Goal: Information Seeking & Learning: Learn about a topic

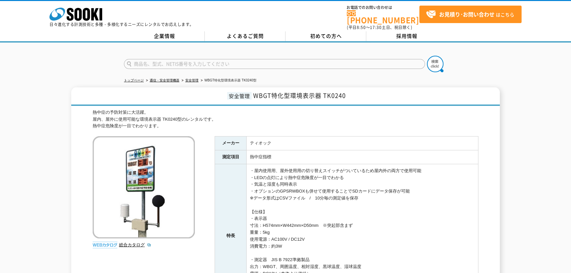
scroll to position [60, 0]
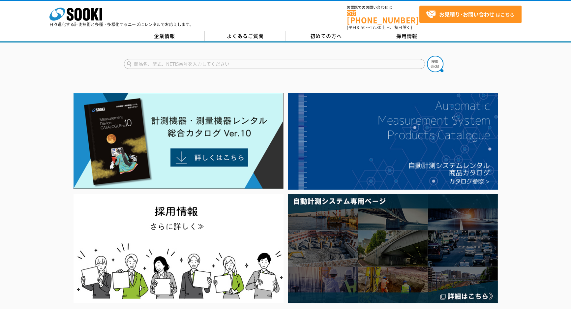
click at [196, 60] on input "text" at bounding box center [274, 64] width 301 height 10
type input "熱中症"
click at [432, 60] on img at bounding box center [435, 64] width 16 height 16
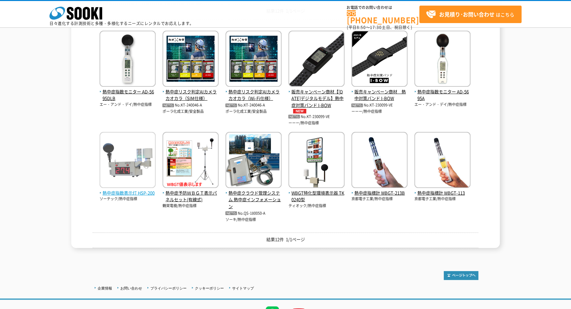
scroll to position [90, 0]
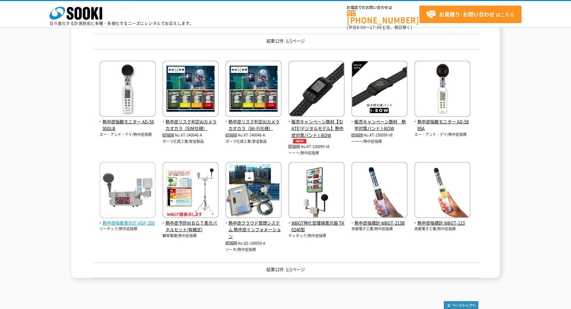
click at [137, 224] on span "熱中症指数表示灯 HSP-200" at bounding box center [128, 223] width 56 height 7
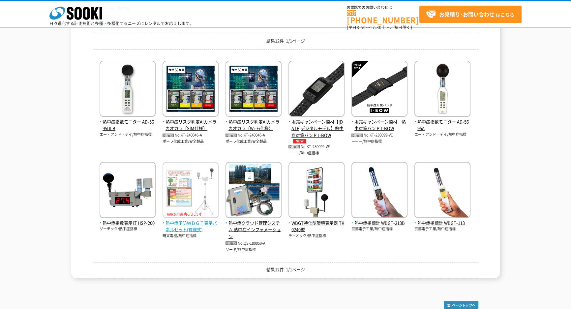
click at [188, 223] on span "熱中症予防ＷＢＧＴ表示パネルセット(有線式)" at bounding box center [191, 227] width 56 height 14
click at [195, 227] on span "熱中症予防ＷＢＧＴ表示パネルセット(有線式)" at bounding box center [191, 227] width 56 height 14
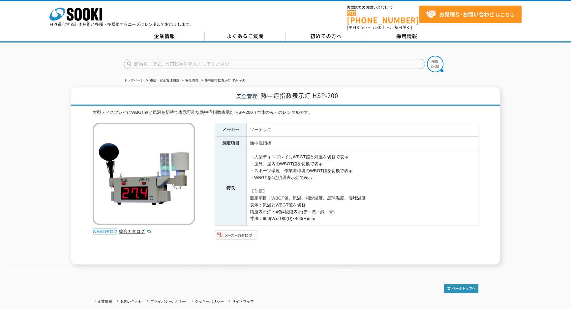
click at [237, 231] on img at bounding box center [236, 235] width 43 height 11
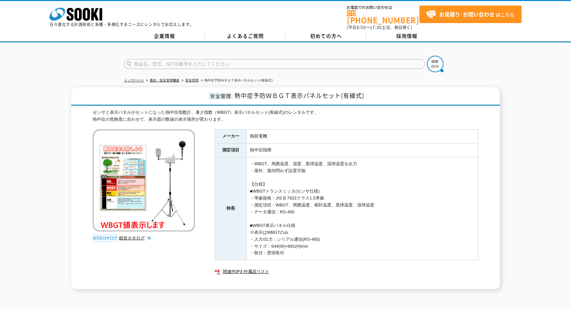
click at [188, 60] on input "text" at bounding box center [274, 64] width 301 height 10
type input "粉塵"
click at [441, 59] on img at bounding box center [435, 64] width 16 height 16
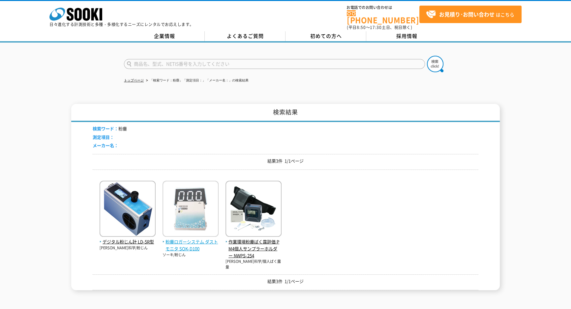
click at [176, 245] on span "粉塵ロガーシステム ダストモニタ SOK-D100" at bounding box center [191, 245] width 56 height 14
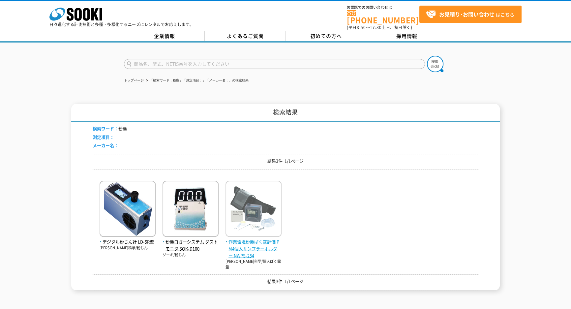
click at [245, 214] on img at bounding box center [254, 210] width 56 height 58
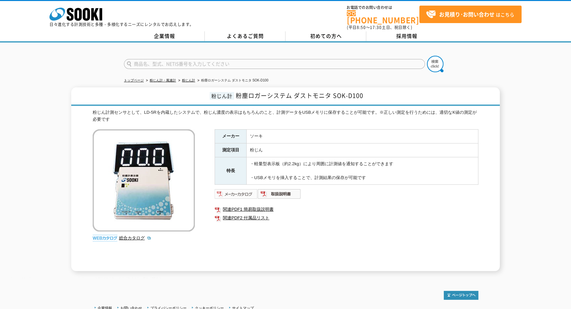
click at [238, 189] on img at bounding box center [236, 194] width 43 height 11
